Goal: Task Accomplishment & Management: Use online tool/utility

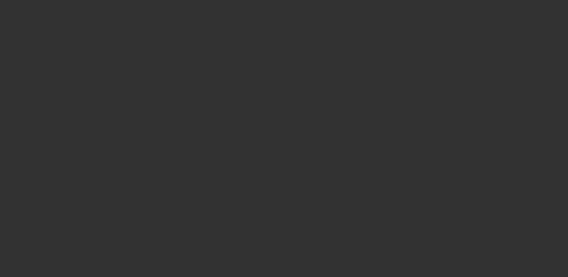
select select "4"
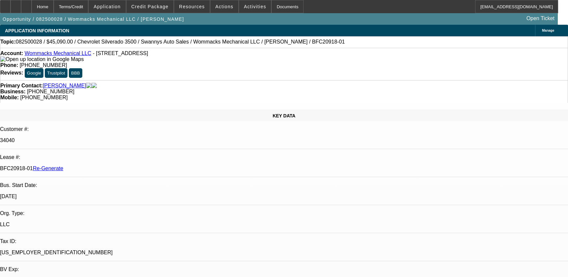
select select "0"
select select "2"
select select "0"
select select "6"
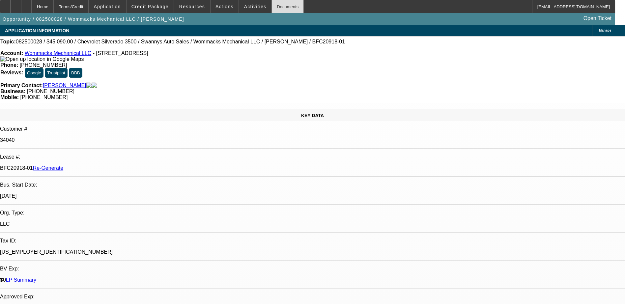
click at [274, 7] on div "Documents" at bounding box center [287, 6] width 32 height 13
drag, startPoint x: 337, startPoint y: 6, endPoint x: 315, endPoint y: 25, distance: 28.9
click at [337, 6] on div "Home Terms/Credit Application Credit Package Resources Actions Activities Docum…" at bounding box center [307, 6] width 615 height 13
drag, startPoint x: 76, startPoint y: 112, endPoint x: 104, endPoint y: 113, distance: 27.7
click at [104, 165] on div "BFC20918-01 Re-Generate" at bounding box center [312, 168] width 625 height 6
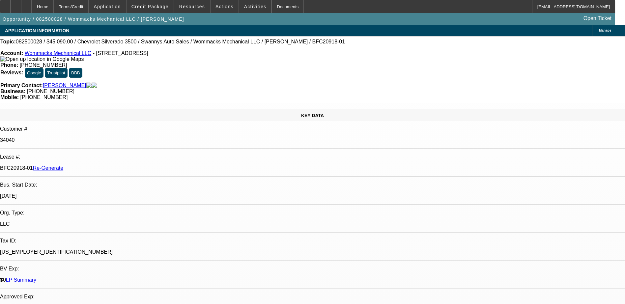
copy p "BFC20918-01"
click at [219, 6] on span "Actions" at bounding box center [224, 6] width 18 height 5
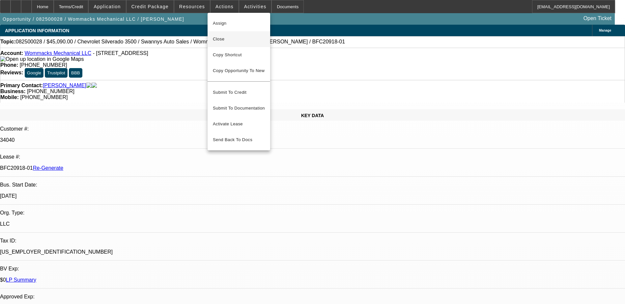
click at [222, 37] on span "Close" at bounding box center [239, 39] width 52 height 8
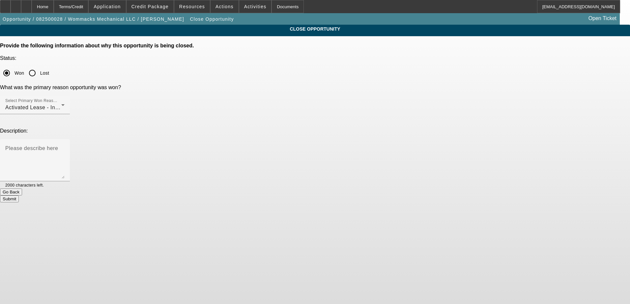
click at [19, 196] on button "Submit" at bounding box center [9, 199] width 19 height 7
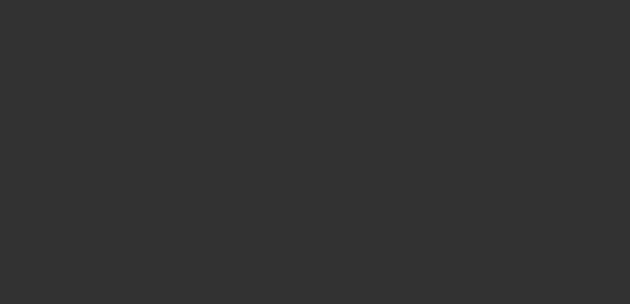
select select "4"
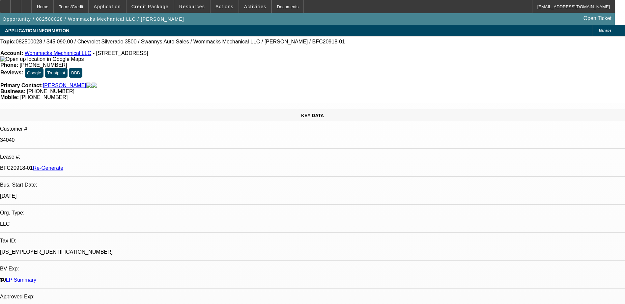
select select "0"
select select "2"
select select "0"
select select "6"
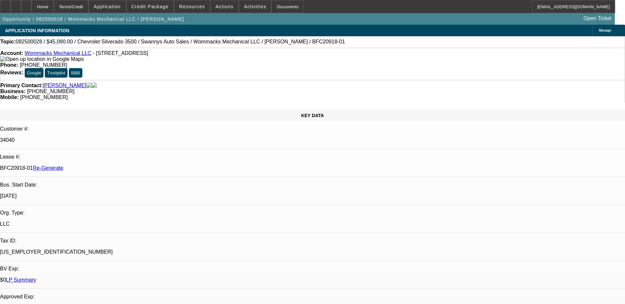
drag, startPoint x: 77, startPoint y: 110, endPoint x: 104, endPoint y: 112, distance: 26.4
click at [104, 165] on div "BFC20918-01 Re-Generate" at bounding box center [312, 168] width 625 height 6
copy p "BFC20918-01"
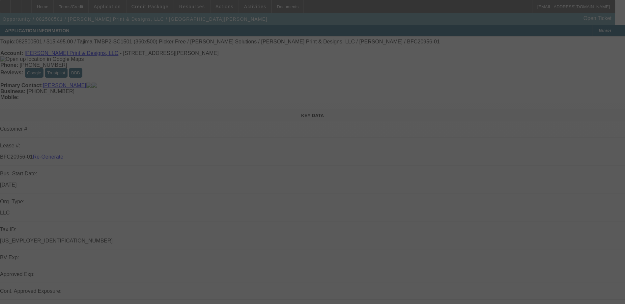
select select "3"
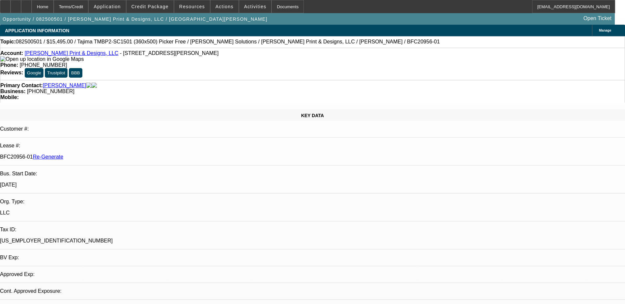
select select "0"
select select "2"
select select "0"
select select "1"
select select "2"
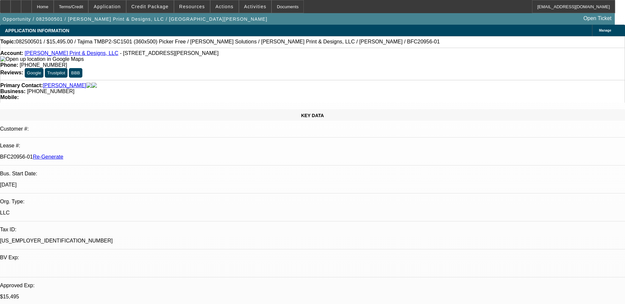
select select "6"
click at [271, 4] on div "Documents" at bounding box center [287, 6] width 32 height 13
click at [156, 6] on span "Credit Package" at bounding box center [149, 6] width 37 height 5
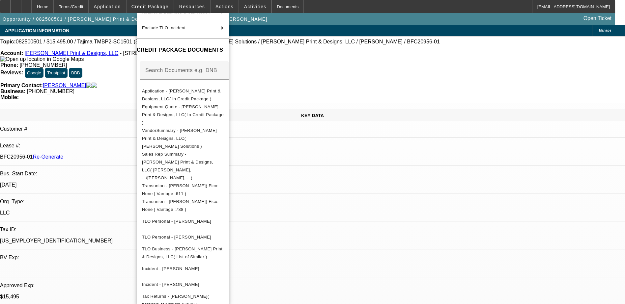
scroll to position [79, 0]
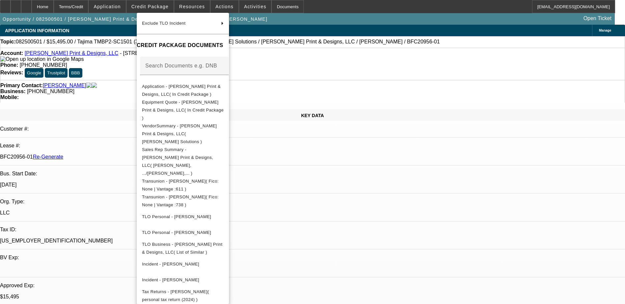
click at [347, 21] on div at bounding box center [312, 152] width 625 height 304
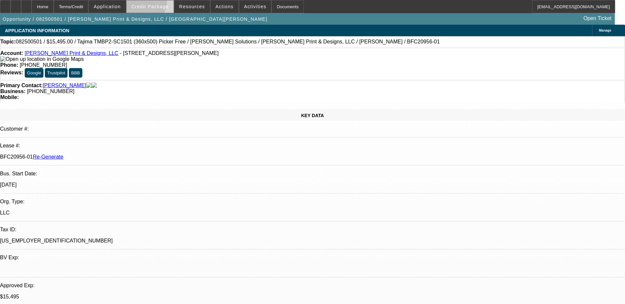
click at [154, 3] on span at bounding box center [150, 7] width 47 height 16
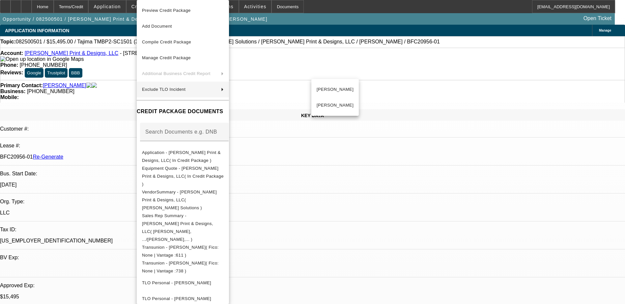
click at [487, 100] on div at bounding box center [312, 152] width 625 height 304
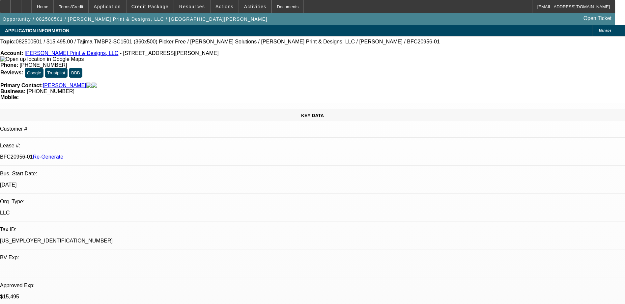
type input "s"
type input "llc"
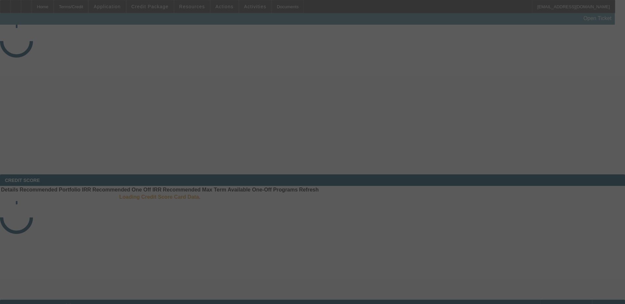
select select "3"
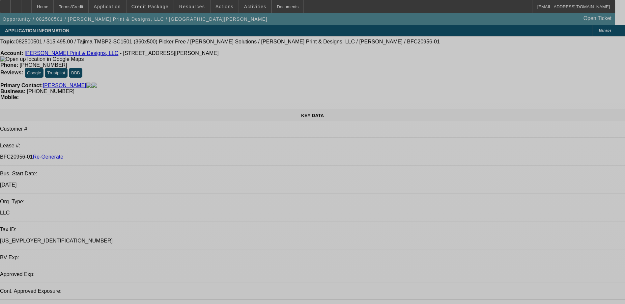
select select "0"
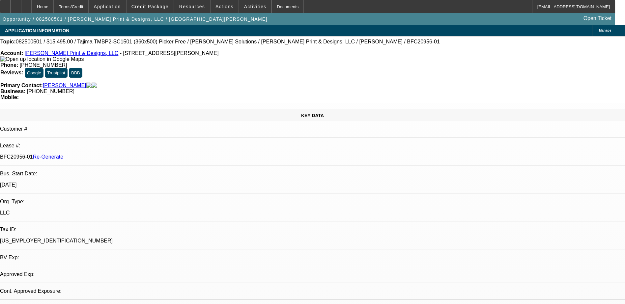
select select "2"
select select "0"
select select "6"
click at [89, 8] on div "Terms/Credit" at bounding box center [71, 6] width 35 height 13
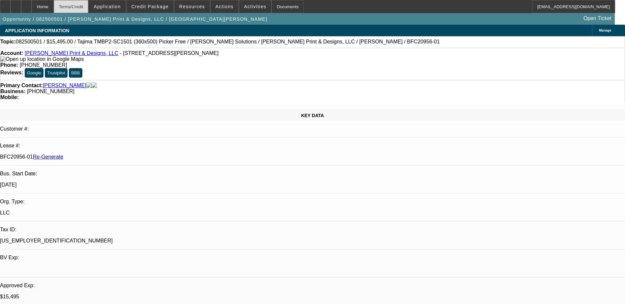
scroll to position [897, 0]
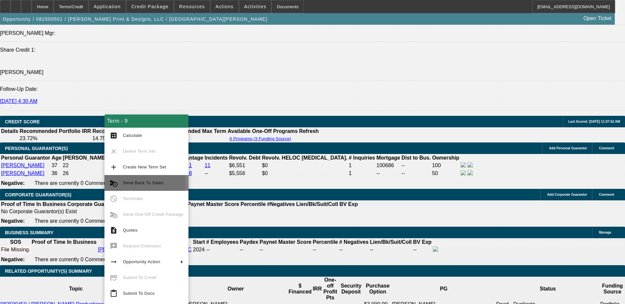
click at [125, 183] on span "Send Back To Sales" at bounding box center [143, 183] width 41 height 5
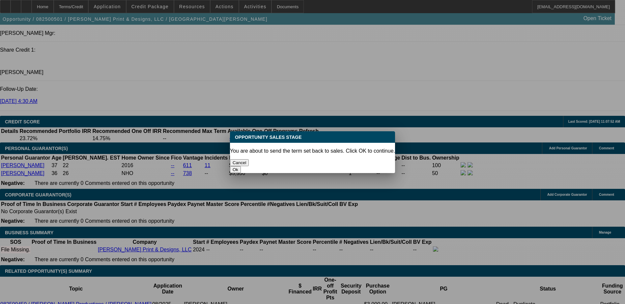
click at [241, 166] on button "Ok" at bounding box center [235, 169] width 11 height 7
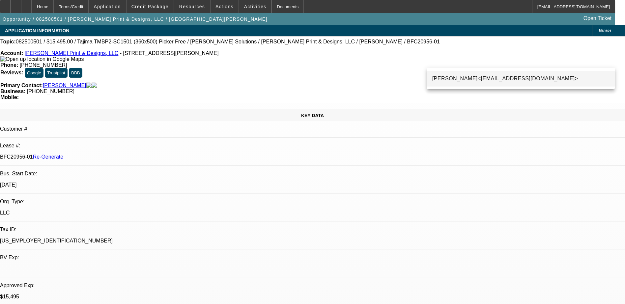
type input "wma"
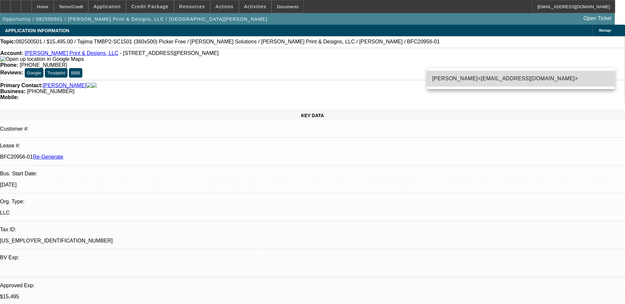
click at [498, 74] on mat-option "Bill Magner<WMagner@beaconfunding.com>" at bounding box center [521, 79] width 188 height 16
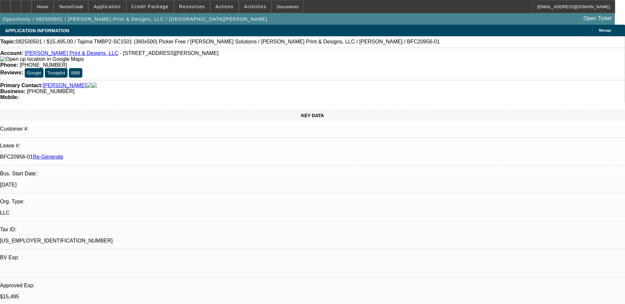
paste textarea "– the name reservation doesn’t tell us the name of the actual LLC, I would send…"
type textarea "Sending back to sales. The entity is in application stage with the SoS. There i…"
